Goal: Find specific page/section: Find specific page/section

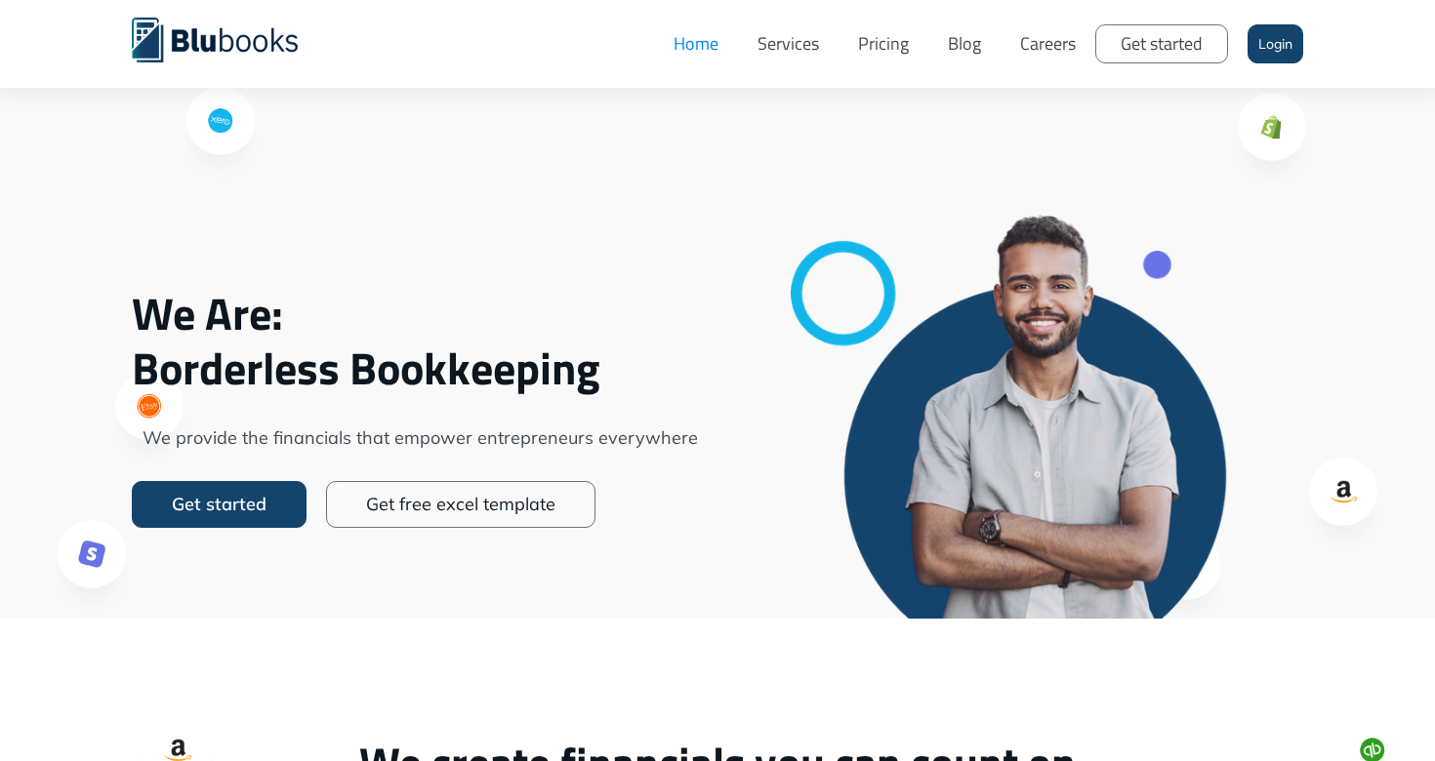
click at [1031, 39] on link "Careers" at bounding box center [1047, 44] width 95 height 59
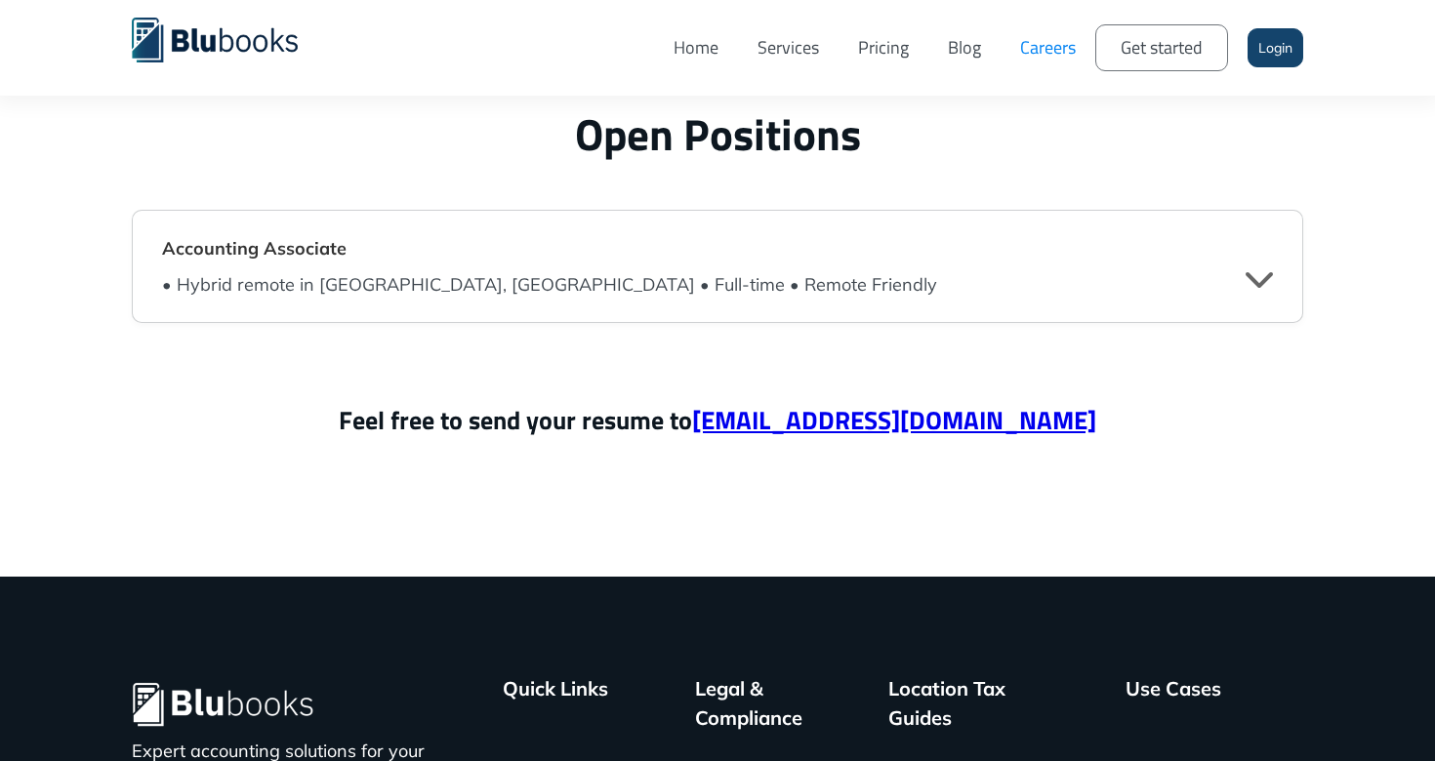
scroll to position [4779, 0]
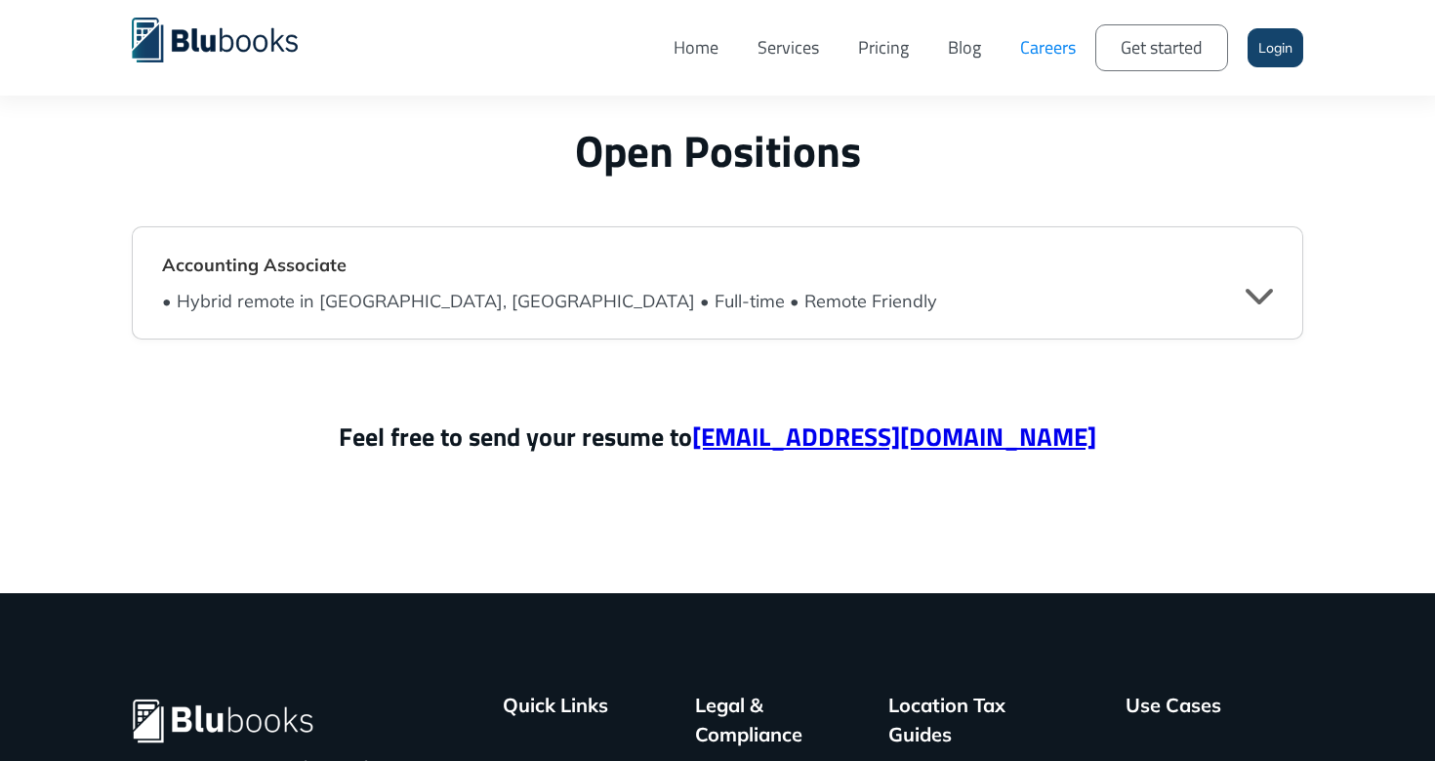
click at [692, 291] on div "• Hybrid remote in Vancouver, BC • Full-time • Remote Friendly " at bounding box center [717, 297] width 1111 height 35
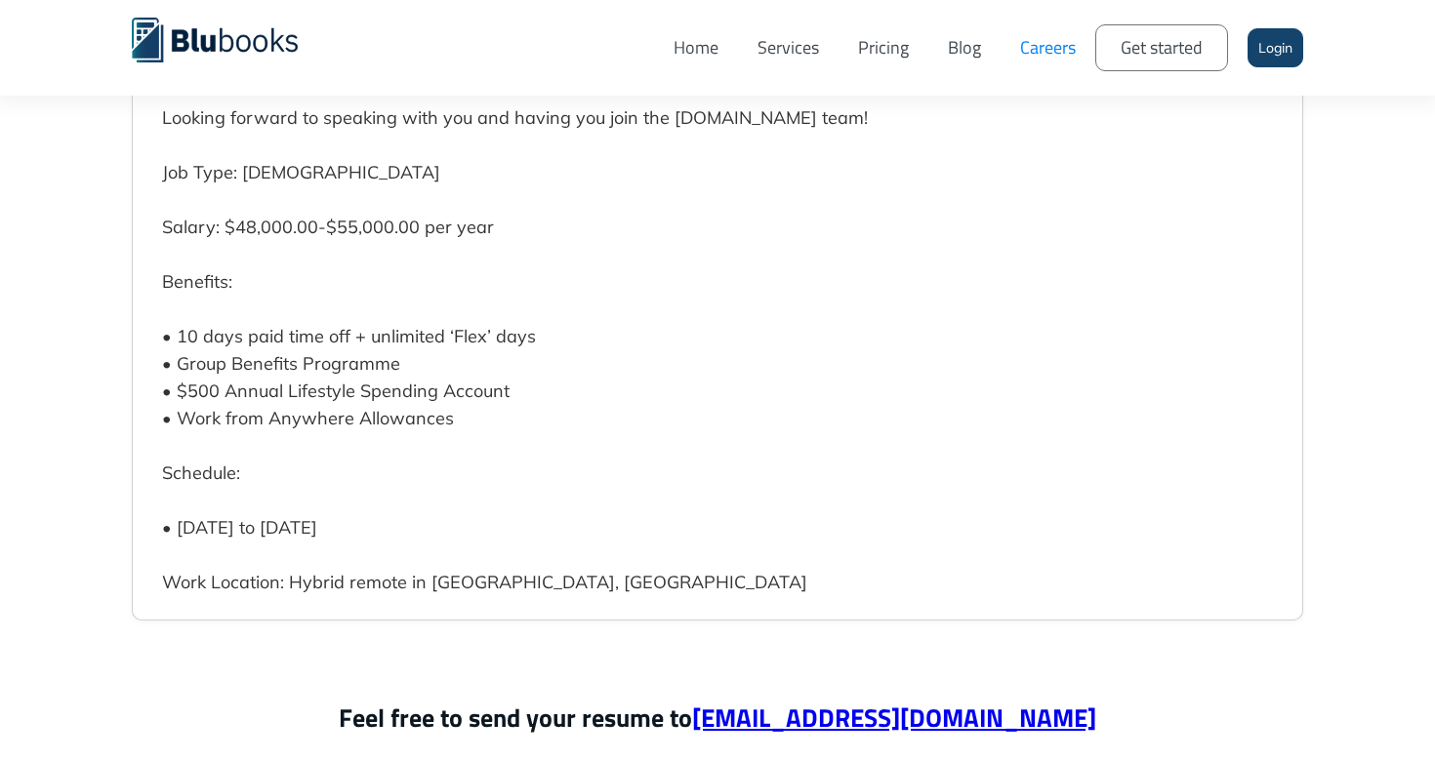
scroll to position [6046, 0]
